Goal: Use online tool/utility: Utilize a website feature to perform a specific function

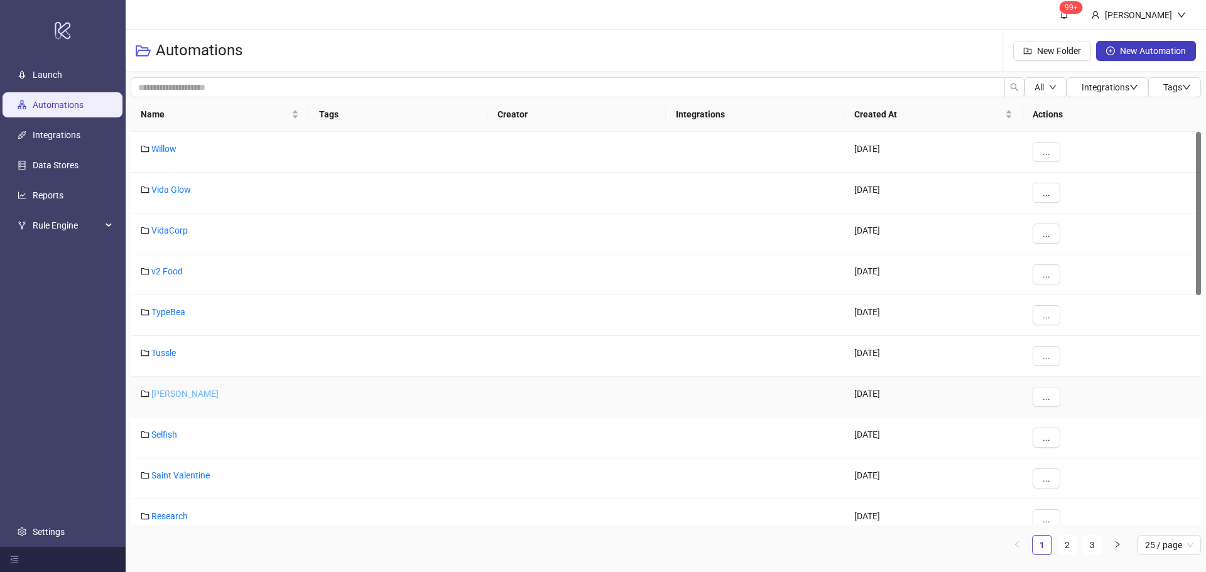
click at [168, 393] on link "[PERSON_NAME]" at bounding box center [184, 394] width 67 height 10
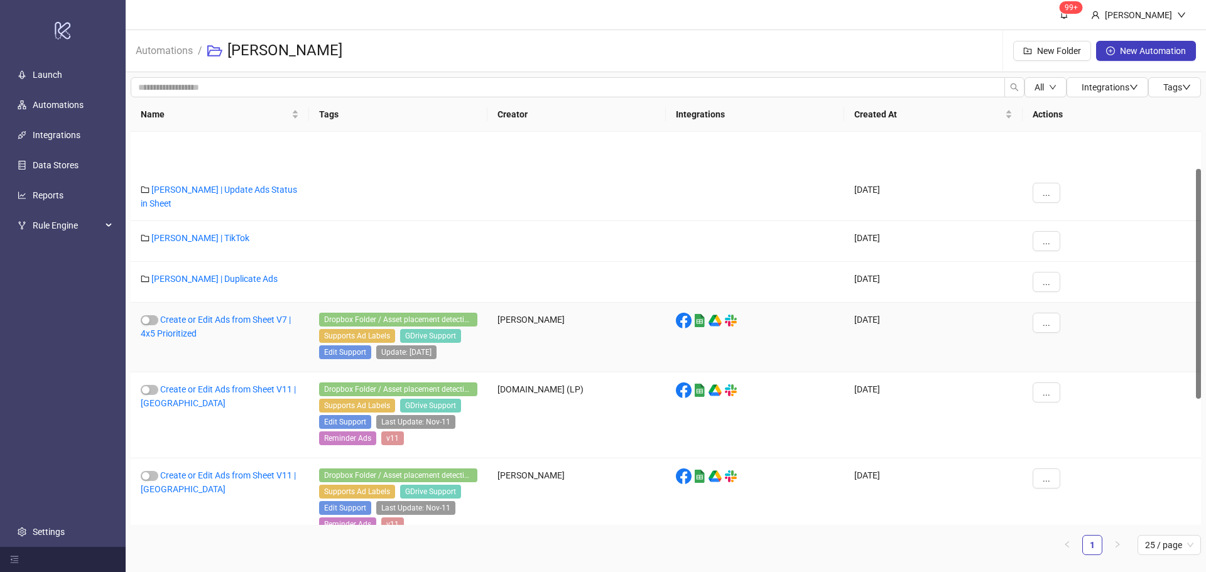
scroll to position [126, 0]
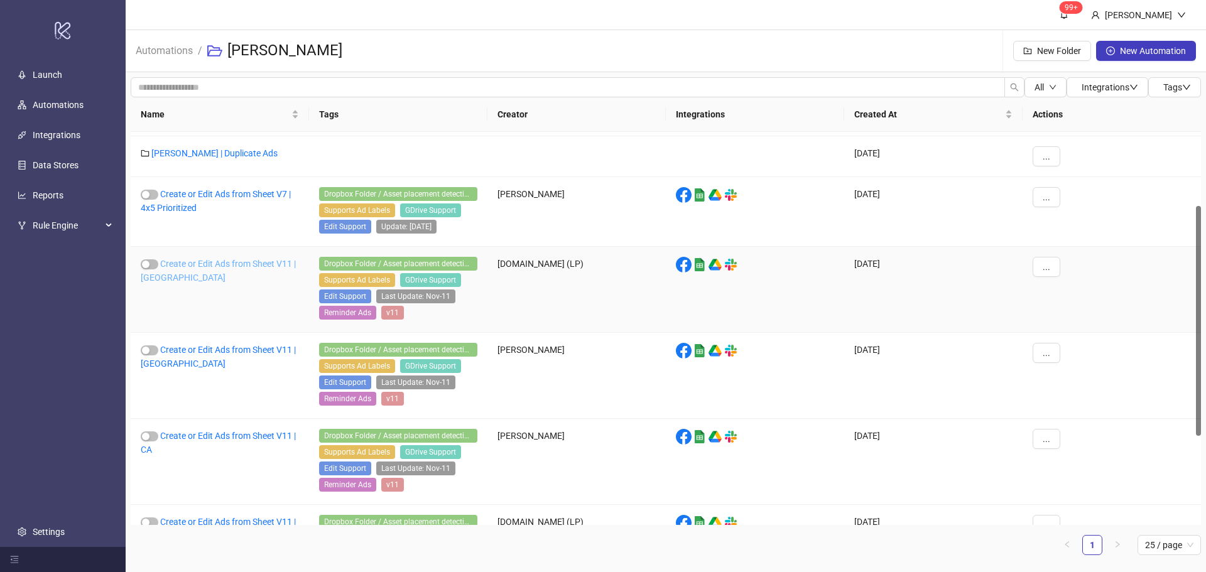
click at [256, 262] on link "Create or Edit Ads from Sheet V11 | [GEOGRAPHIC_DATA]" at bounding box center [218, 271] width 155 height 24
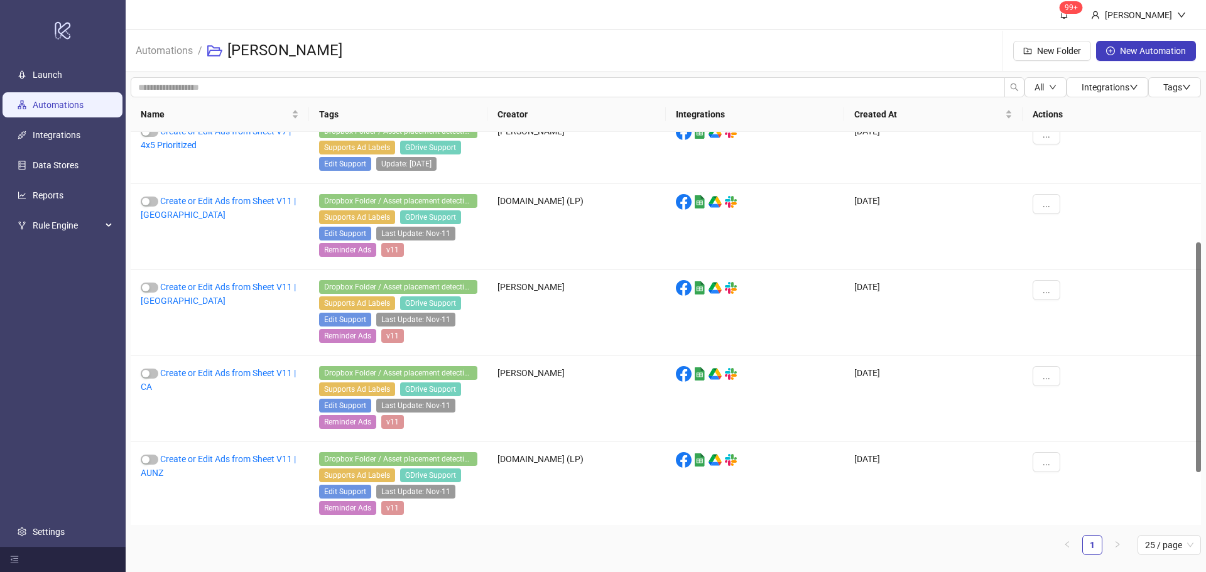
click at [78, 106] on link "Automations" at bounding box center [58, 105] width 51 height 10
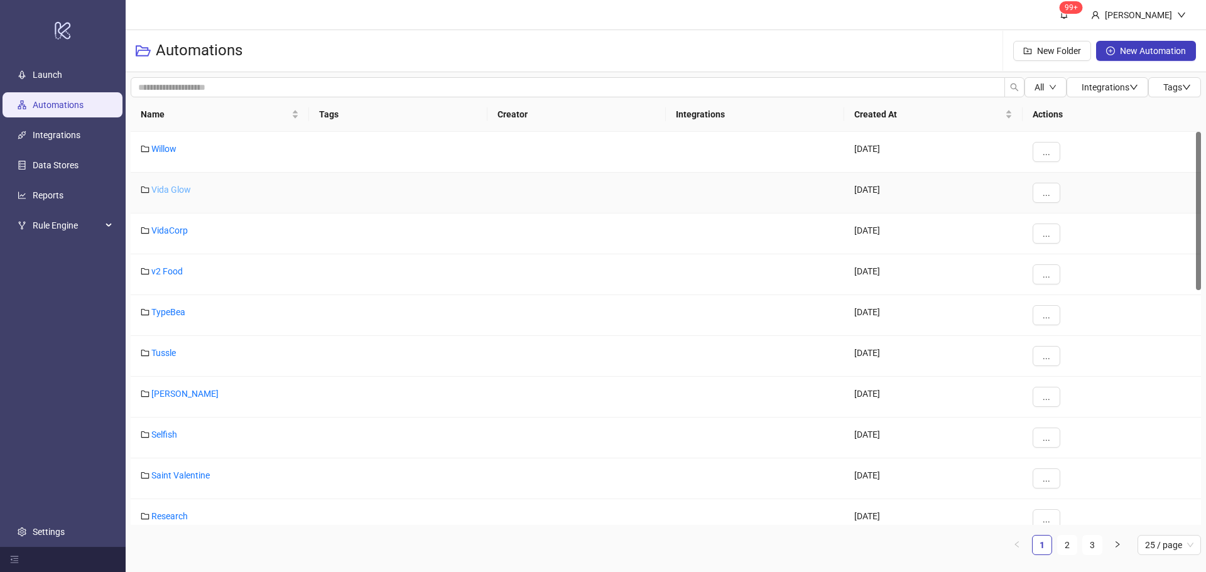
click at [175, 193] on link "Vida Glow" at bounding box center [171, 190] width 40 height 10
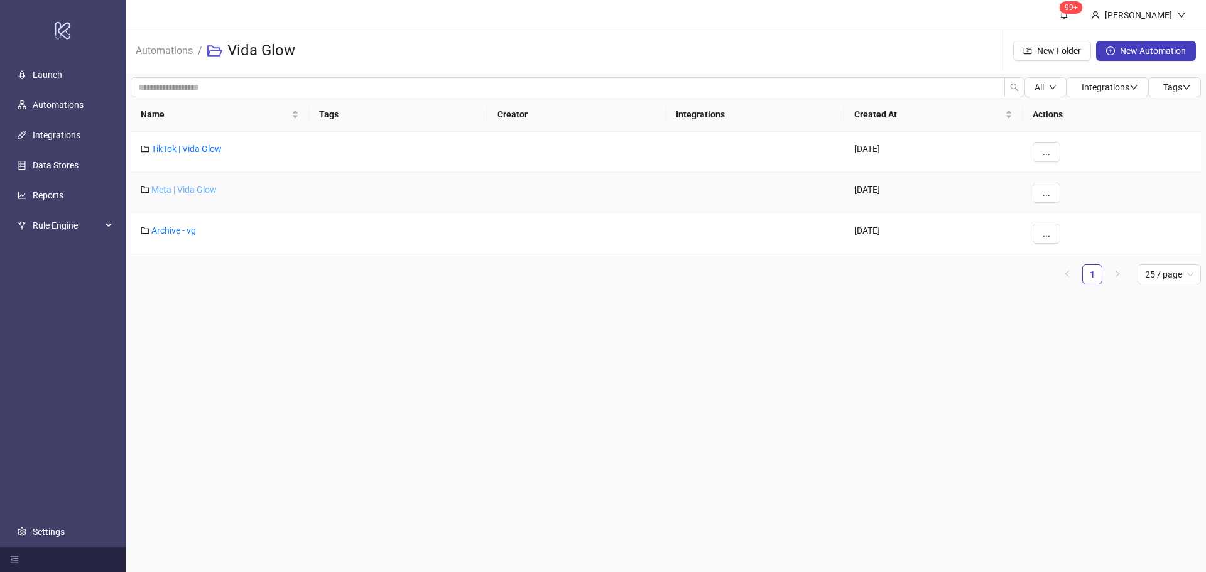
click at [187, 190] on link "Meta | Vida Glow" at bounding box center [183, 190] width 65 height 10
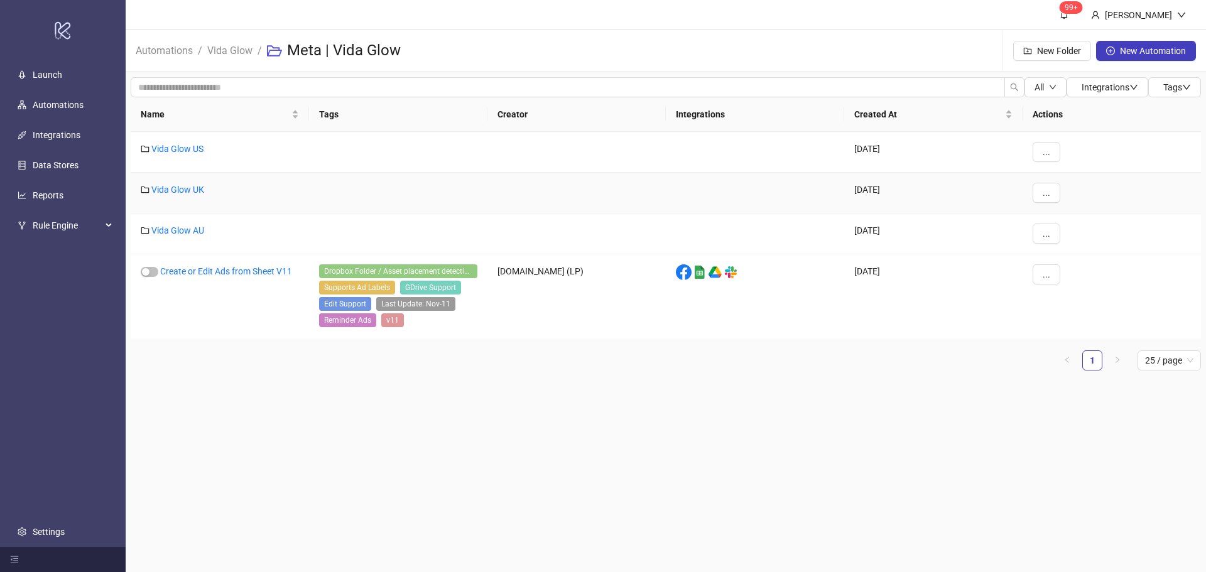
click at [187, 190] on link "Vida Glow UK" at bounding box center [177, 190] width 53 height 10
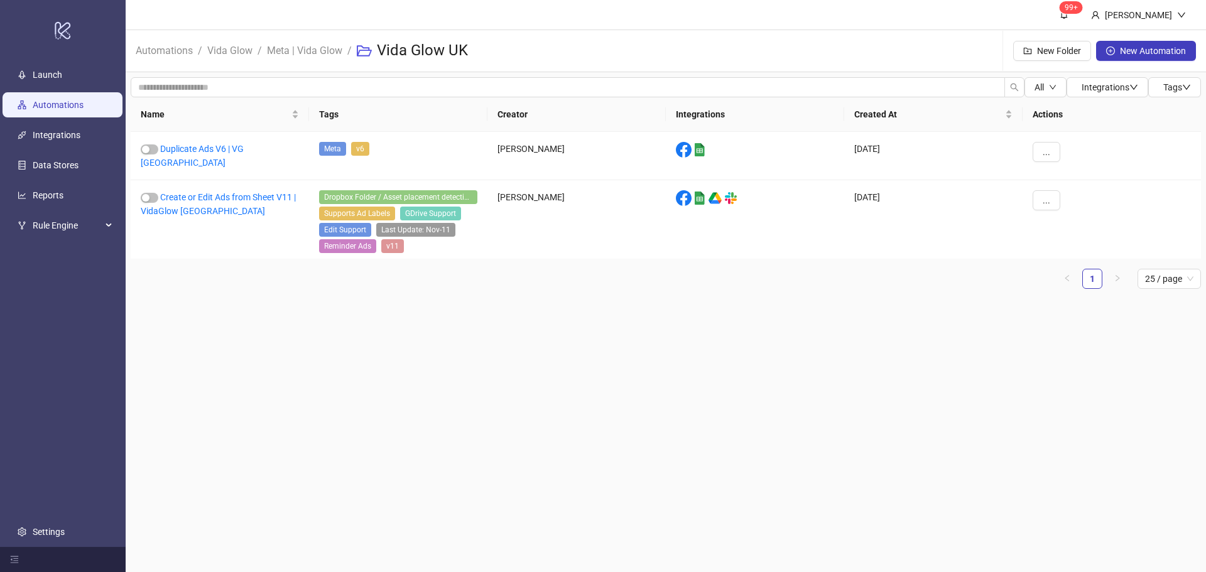
click at [78, 106] on link "Automations" at bounding box center [58, 105] width 51 height 10
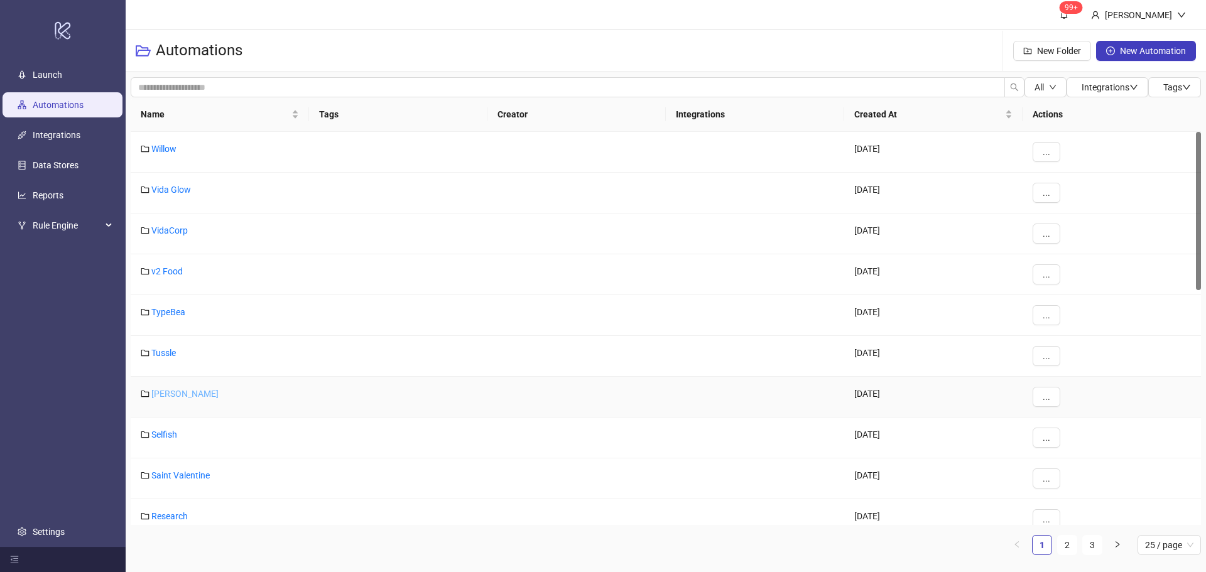
click at [164, 393] on link "[PERSON_NAME]" at bounding box center [184, 394] width 67 height 10
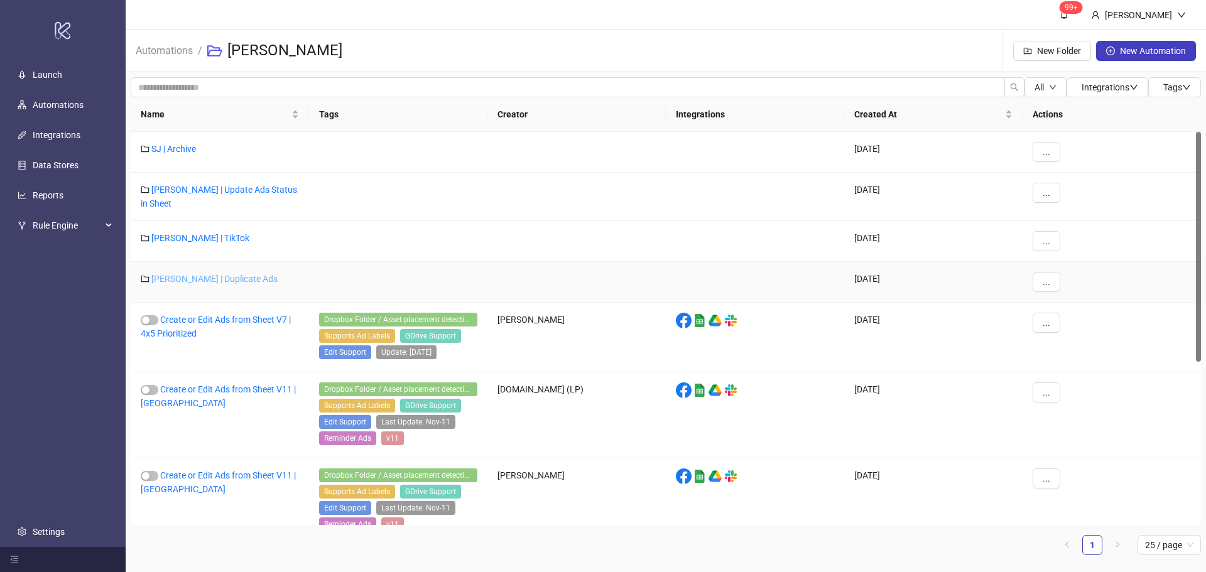
click at [241, 279] on link "Shona Joy | Duplicate Ads" at bounding box center [214, 279] width 126 height 10
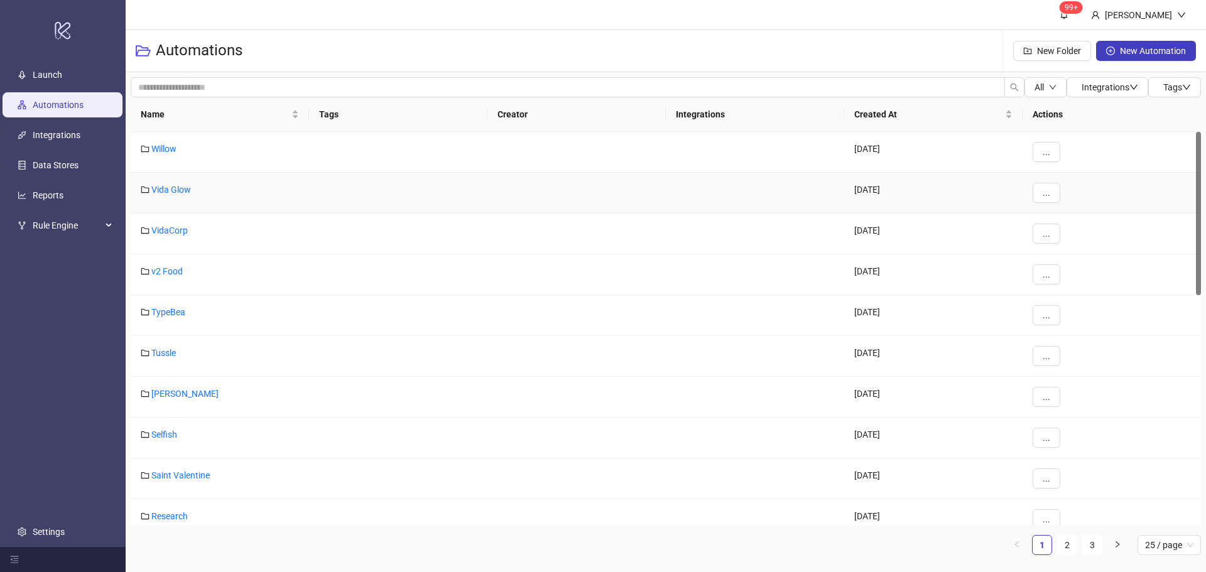
click at [156, 181] on div "Vida Glow" at bounding box center [220, 193] width 178 height 41
click at [161, 192] on link "Vida Glow" at bounding box center [171, 190] width 40 height 10
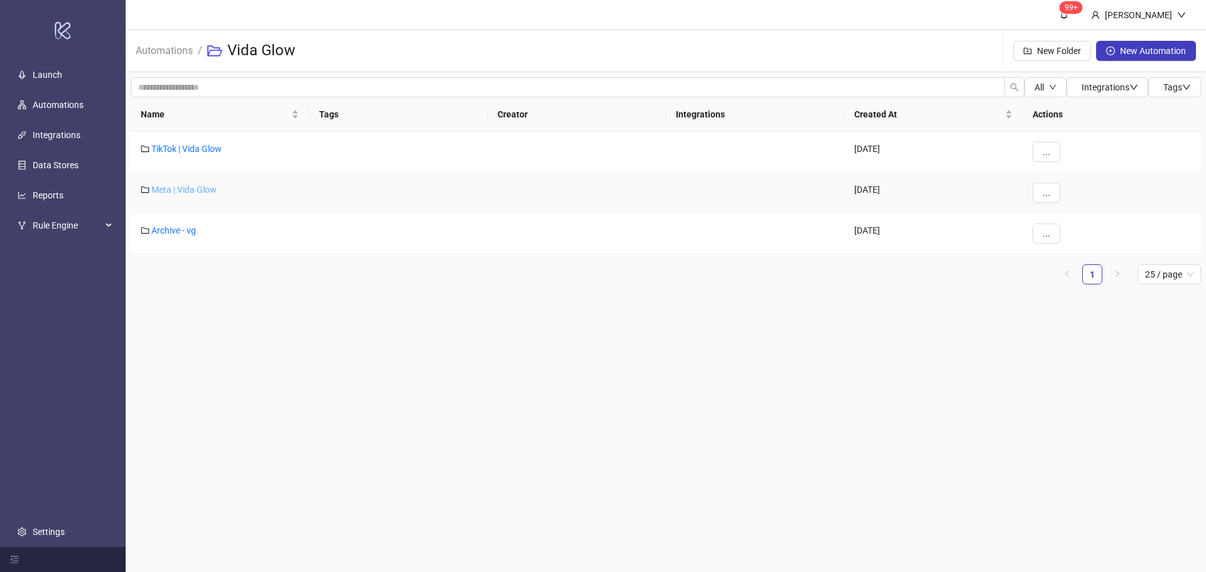
click at [188, 187] on link "Meta | Vida Glow" at bounding box center [183, 190] width 65 height 10
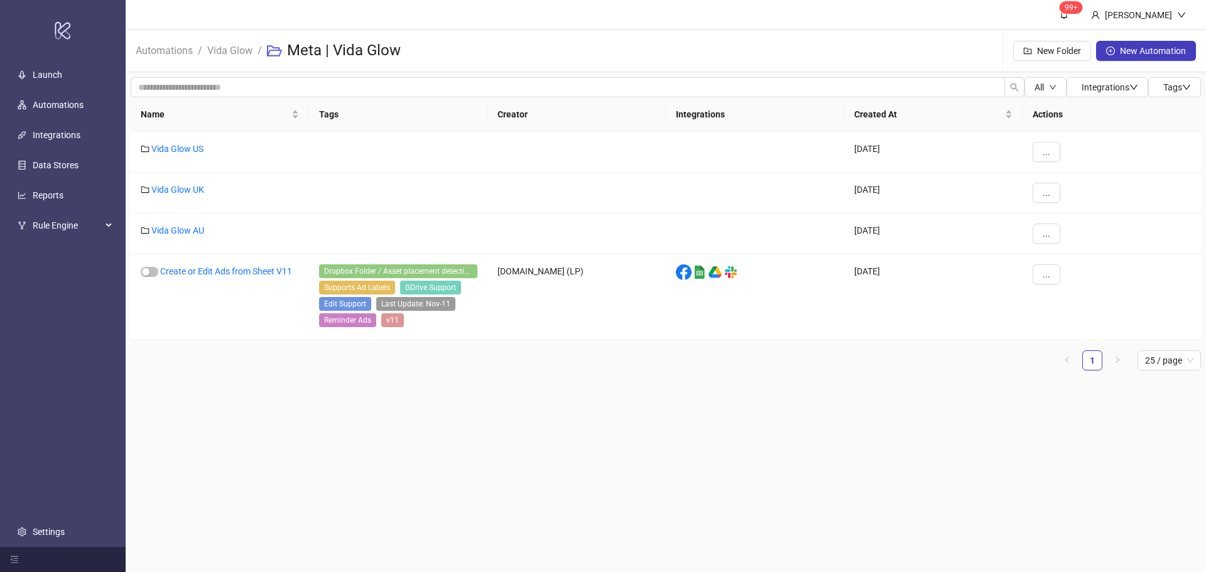
click at [227, 501] on main "99+ [PERSON_NAME] Automations / Vida Glow / Meta | Vida Glow New Folder New Aut…" at bounding box center [666, 286] width 1080 height 572
click at [180, 185] on link "Vida Glow UK" at bounding box center [177, 190] width 53 height 10
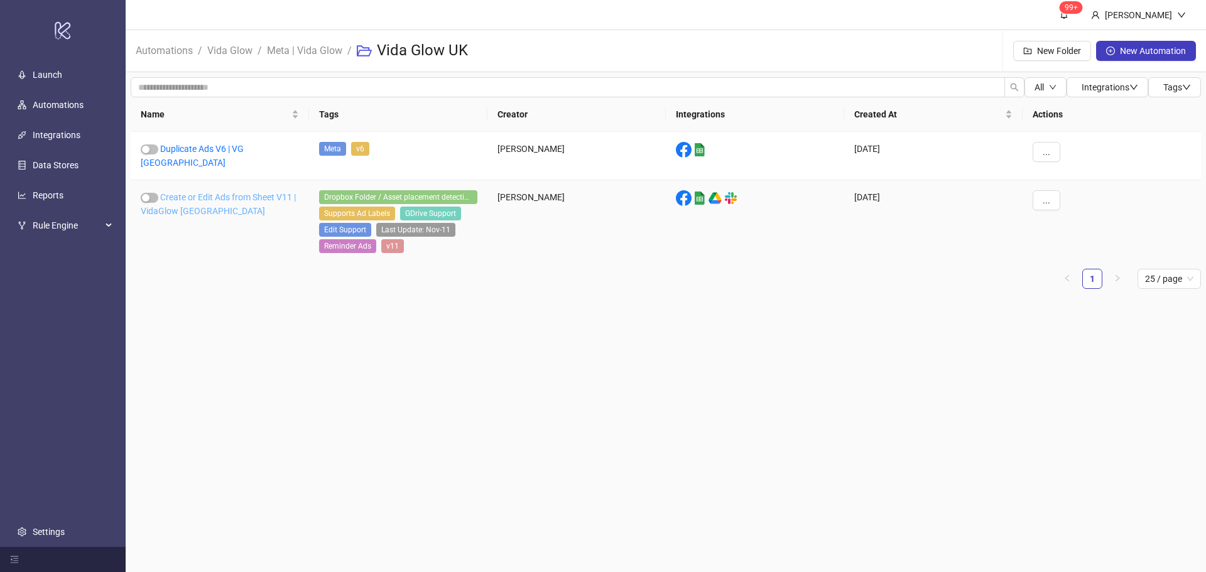
click at [200, 192] on link "Create or Edit Ads from Sheet V11 | VidaGlow [GEOGRAPHIC_DATA]" at bounding box center [218, 204] width 155 height 24
click at [210, 144] on link "Duplicate Ads V6 | VG [GEOGRAPHIC_DATA]" at bounding box center [192, 156] width 103 height 24
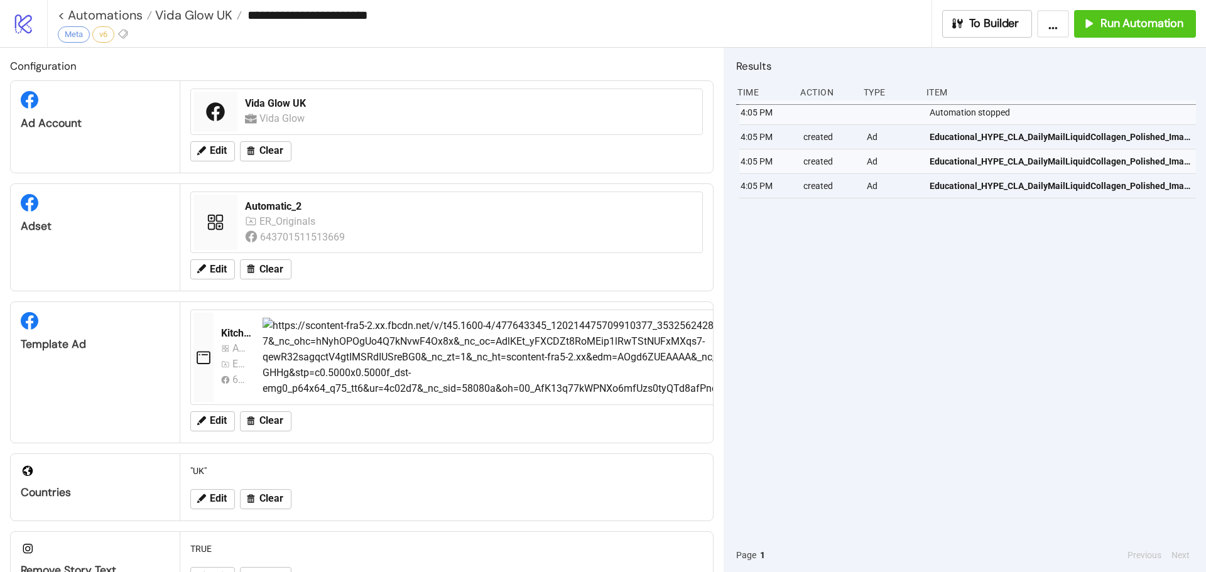
click at [1110, 274] on div "4:05 PM Automation stopped 4:05 PM created Ad Educational_HYPE_CLA_DailyMailLiq…" at bounding box center [966, 319] width 460 height 438
click at [121, 9] on link "< Automations" at bounding box center [105, 15] width 94 height 13
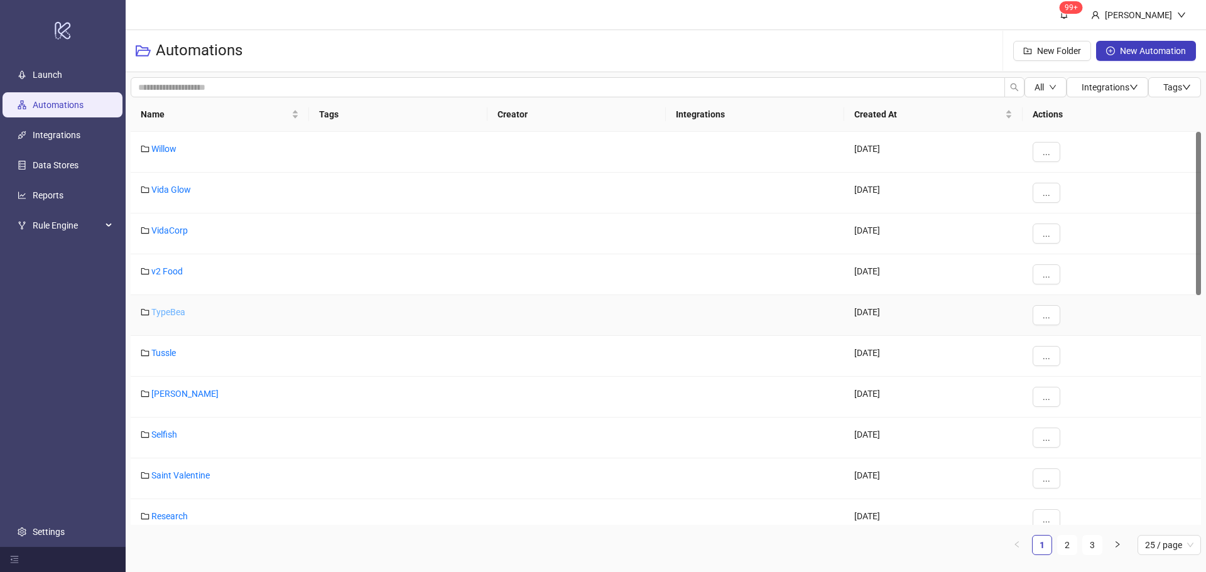
click at [172, 309] on link "TypeBea" at bounding box center [168, 312] width 34 height 10
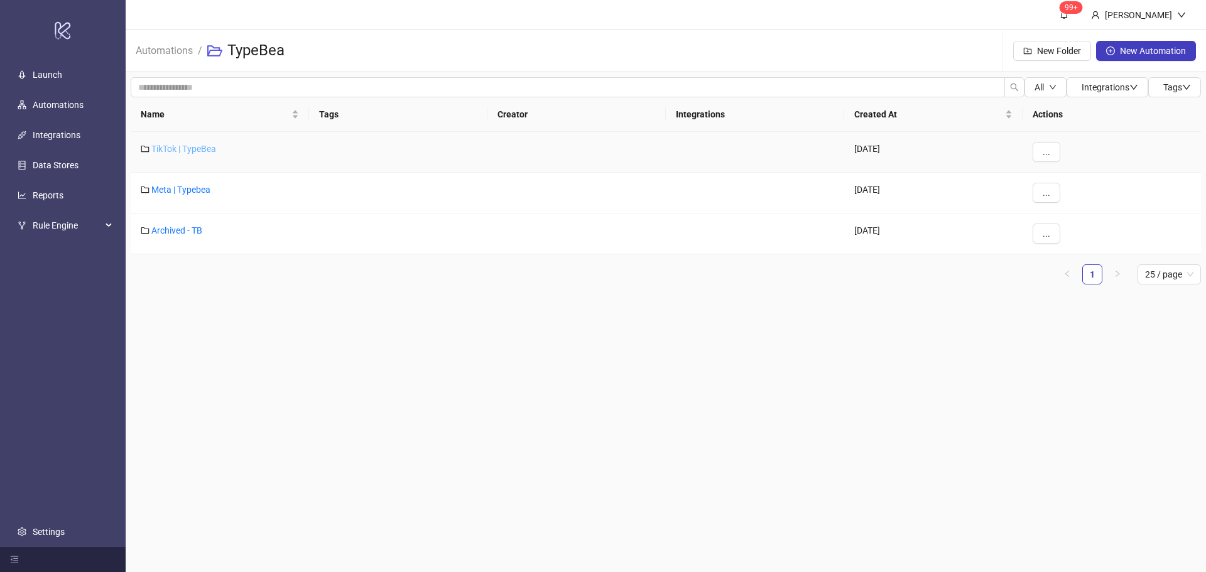
click at [195, 150] on link "TikTok | TypeBea" at bounding box center [183, 149] width 65 height 10
click at [229, 43] on link "TypeBea" at bounding box center [226, 50] width 43 height 14
click at [188, 188] on link "Meta | Typebea" at bounding box center [180, 190] width 59 height 10
click at [193, 190] on link "Typebea [GEOGRAPHIC_DATA]" at bounding box center [211, 190] width 120 height 10
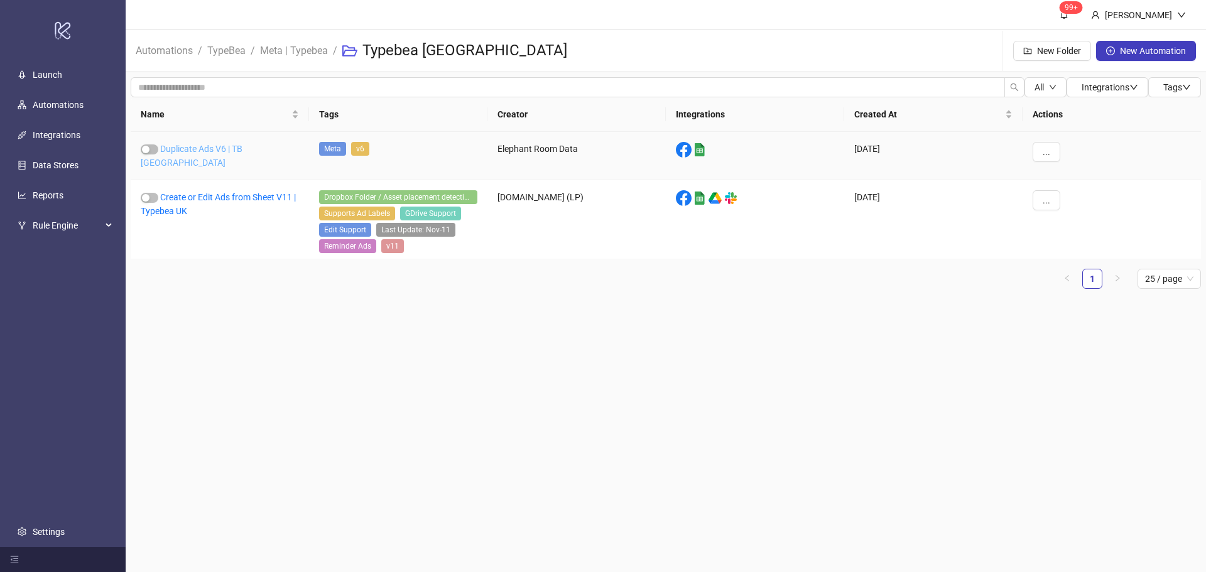
click at [198, 148] on link "Duplicate Ads V6 | TB [GEOGRAPHIC_DATA]" at bounding box center [192, 156] width 102 height 24
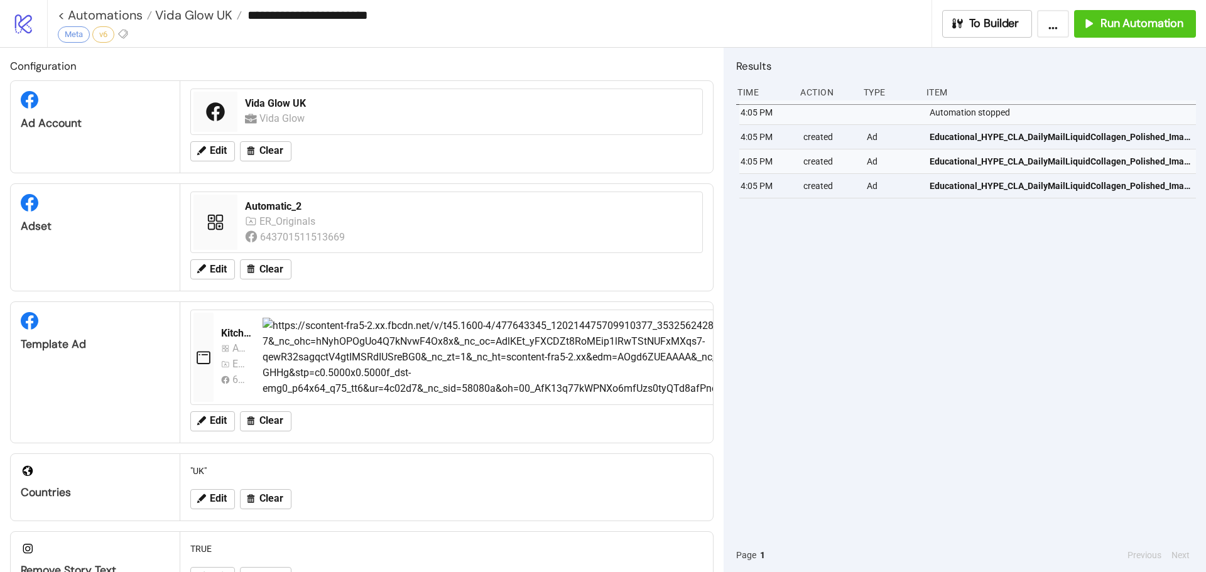
type input "**********"
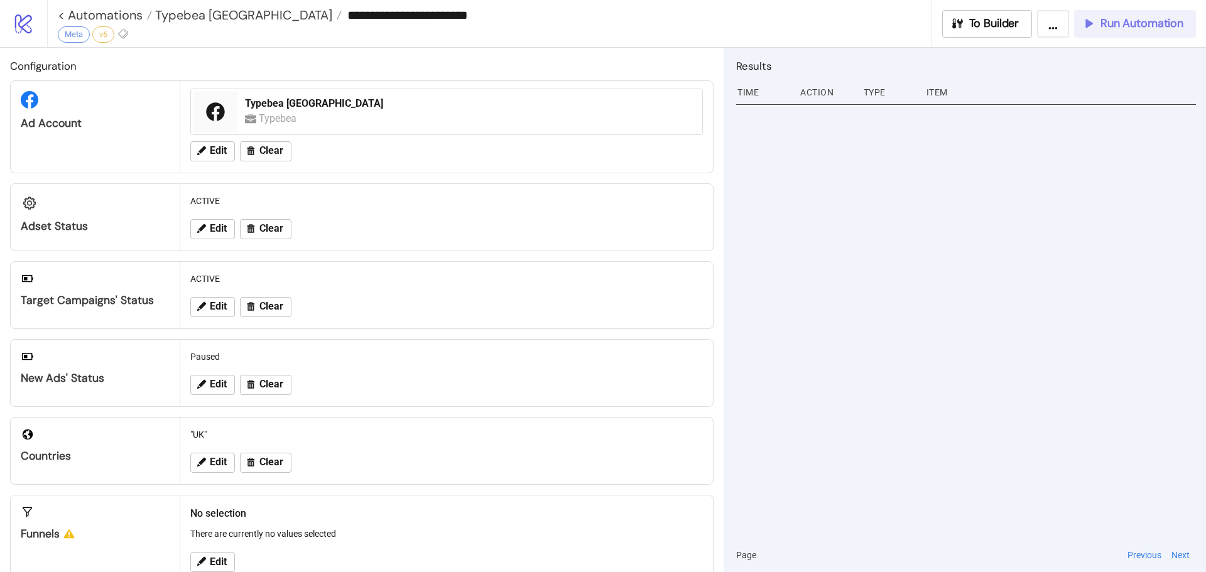
click at [1133, 26] on span "Run Automation" at bounding box center [1141, 23] width 83 height 14
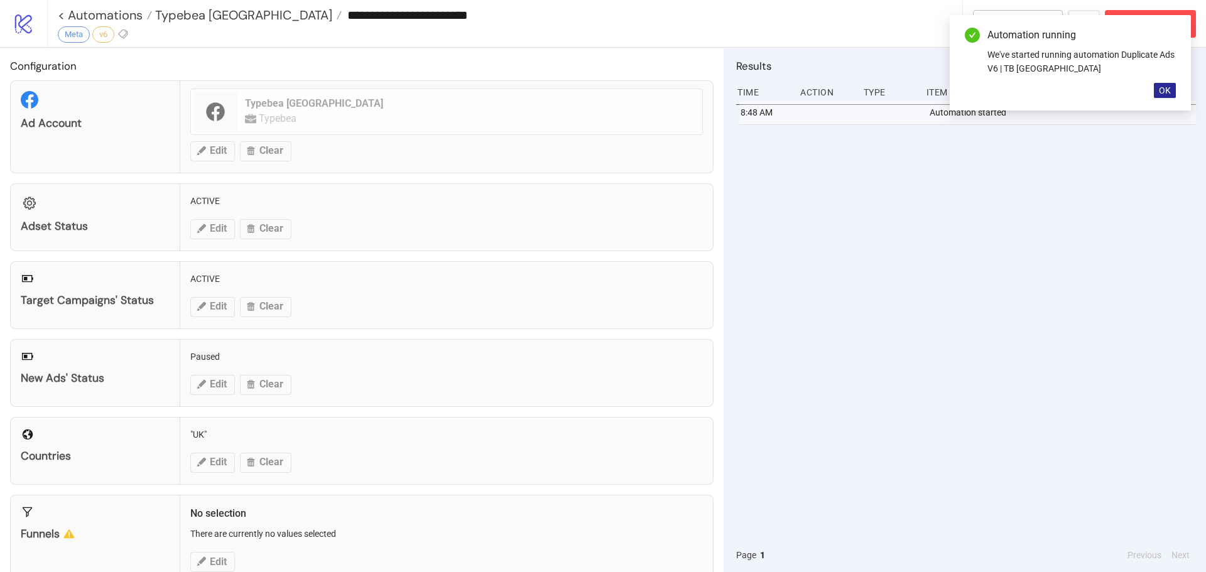
click at [1162, 92] on span "OK" at bounding box center [1165, 90] width 12 height 10
